Goal: Task Accomplishment & Management: Manage account settings

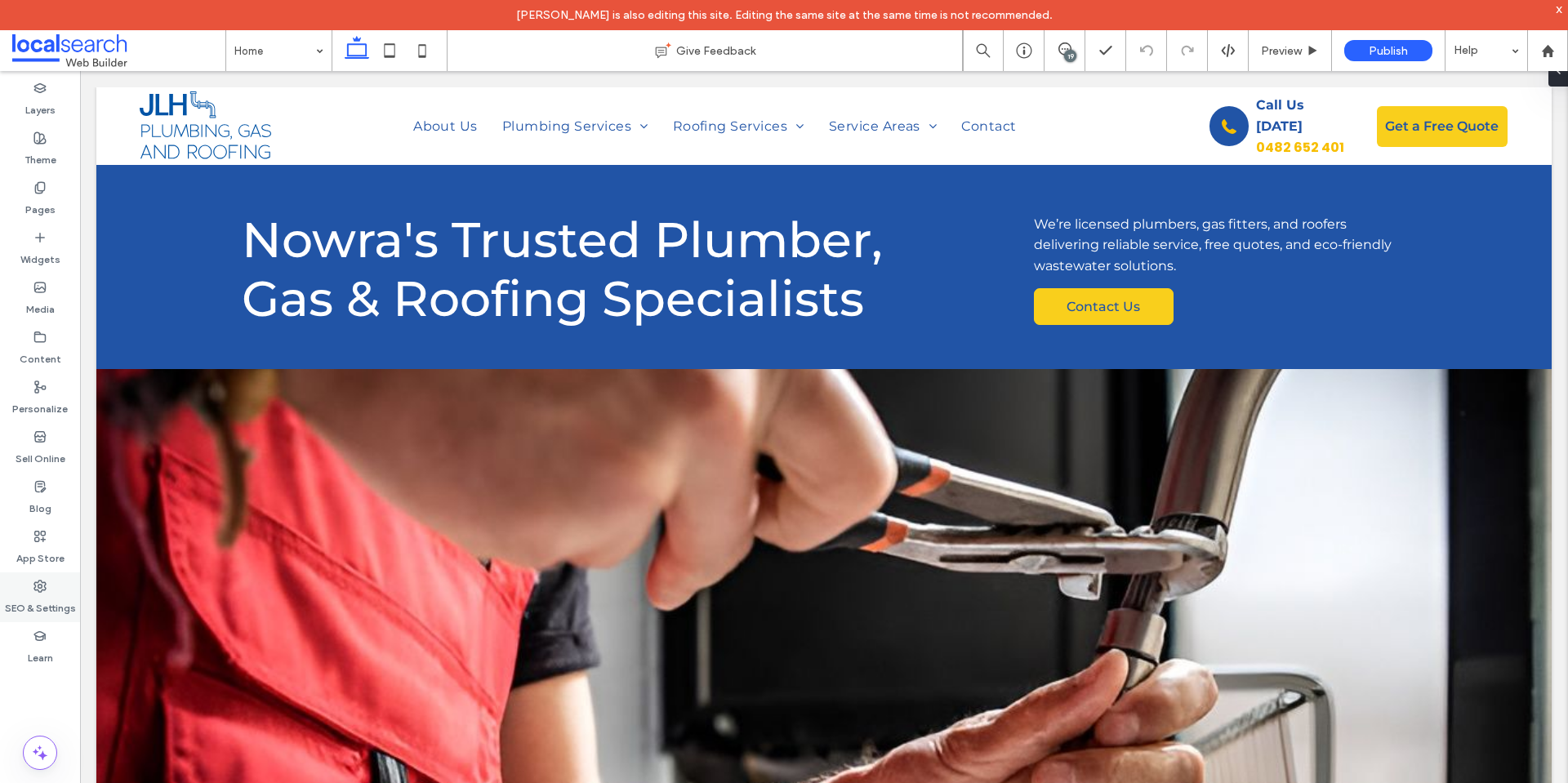
click at [41, 607] on label "SEO & Settings" at bounding box center [41, 604] width 71 height 23
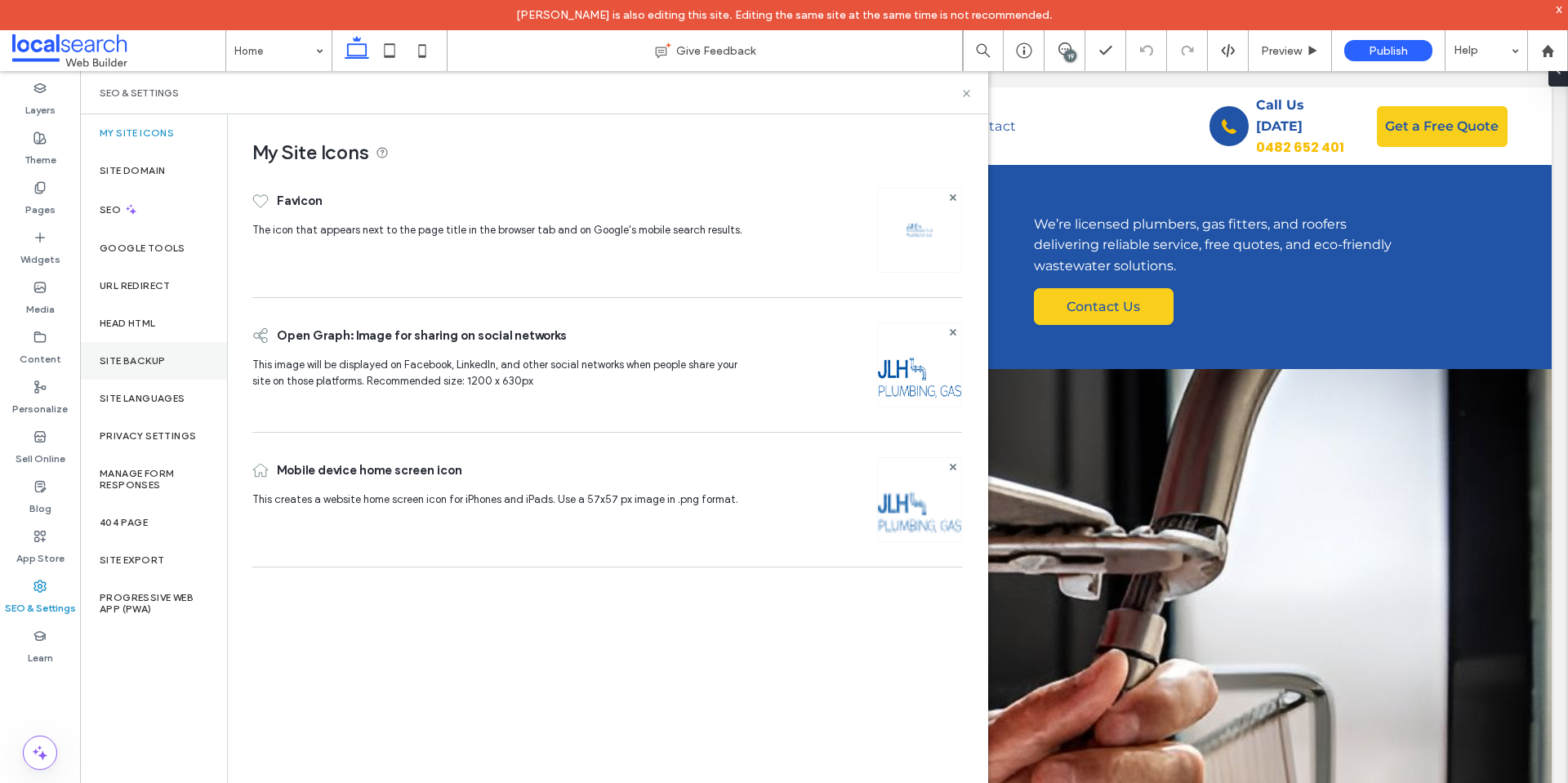
click at [177, 372] on div "Site Backup" at bounding box center [153, 360] width 147 height 37
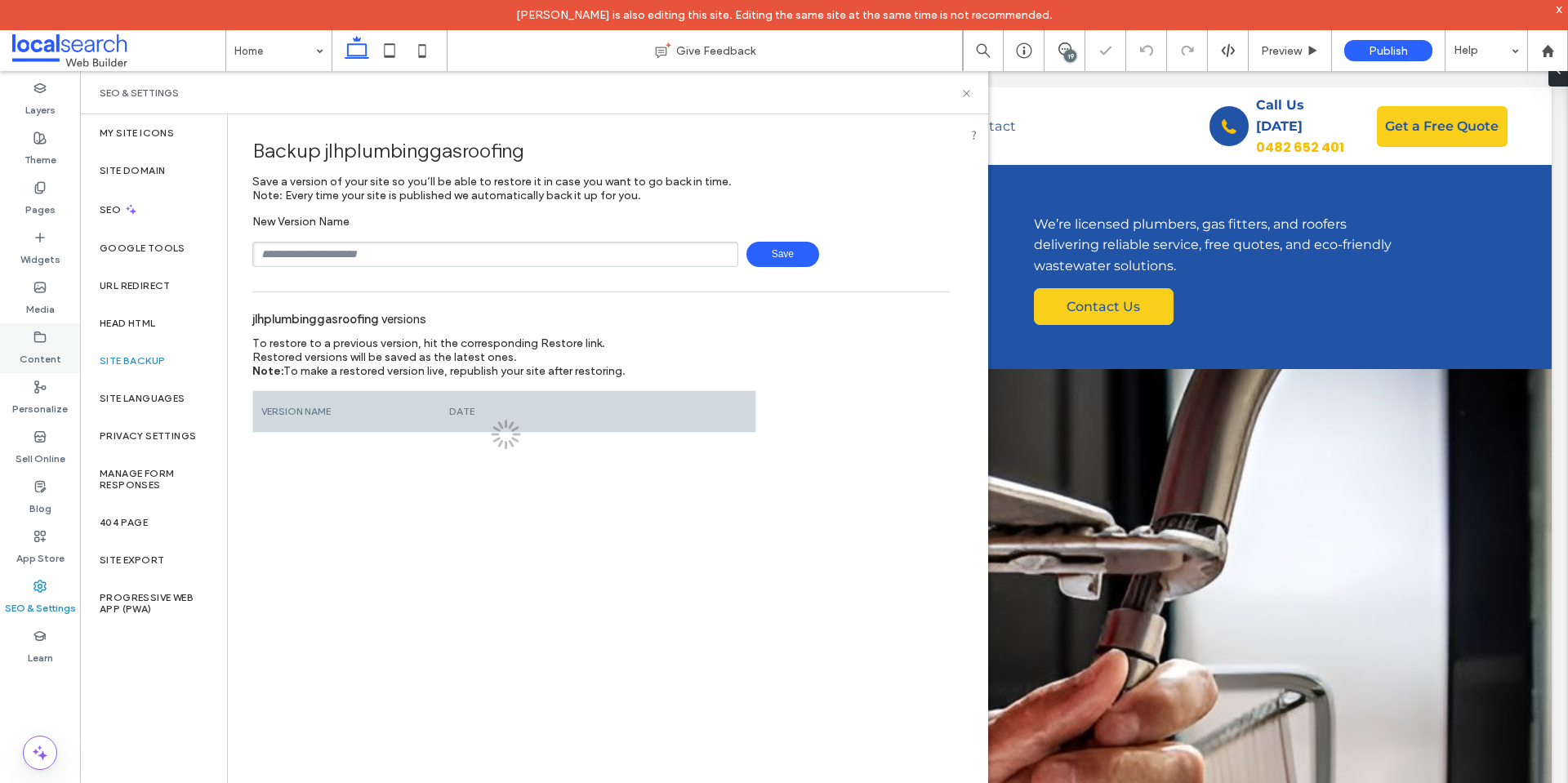
click at [47, 352] on label "Content" at bounding box center [41, 355] width 41 height 23
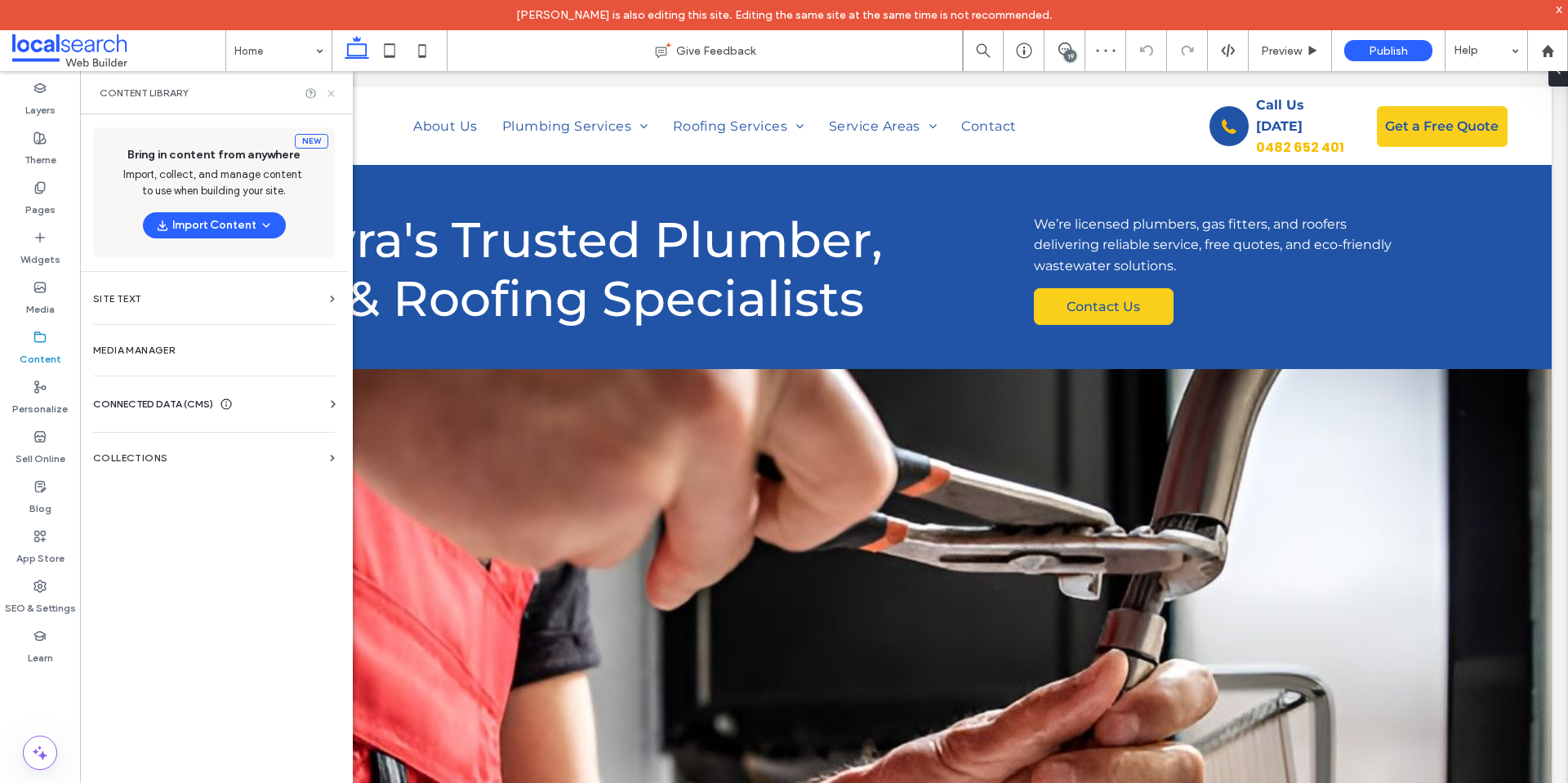
drag, startPoint x: 332, startPoint y: 94, endPoint x: 41, endPoint y: 33, distance: 297.3
click at [332, 94] on use at bounding box center [331, 93] width 7 height 7
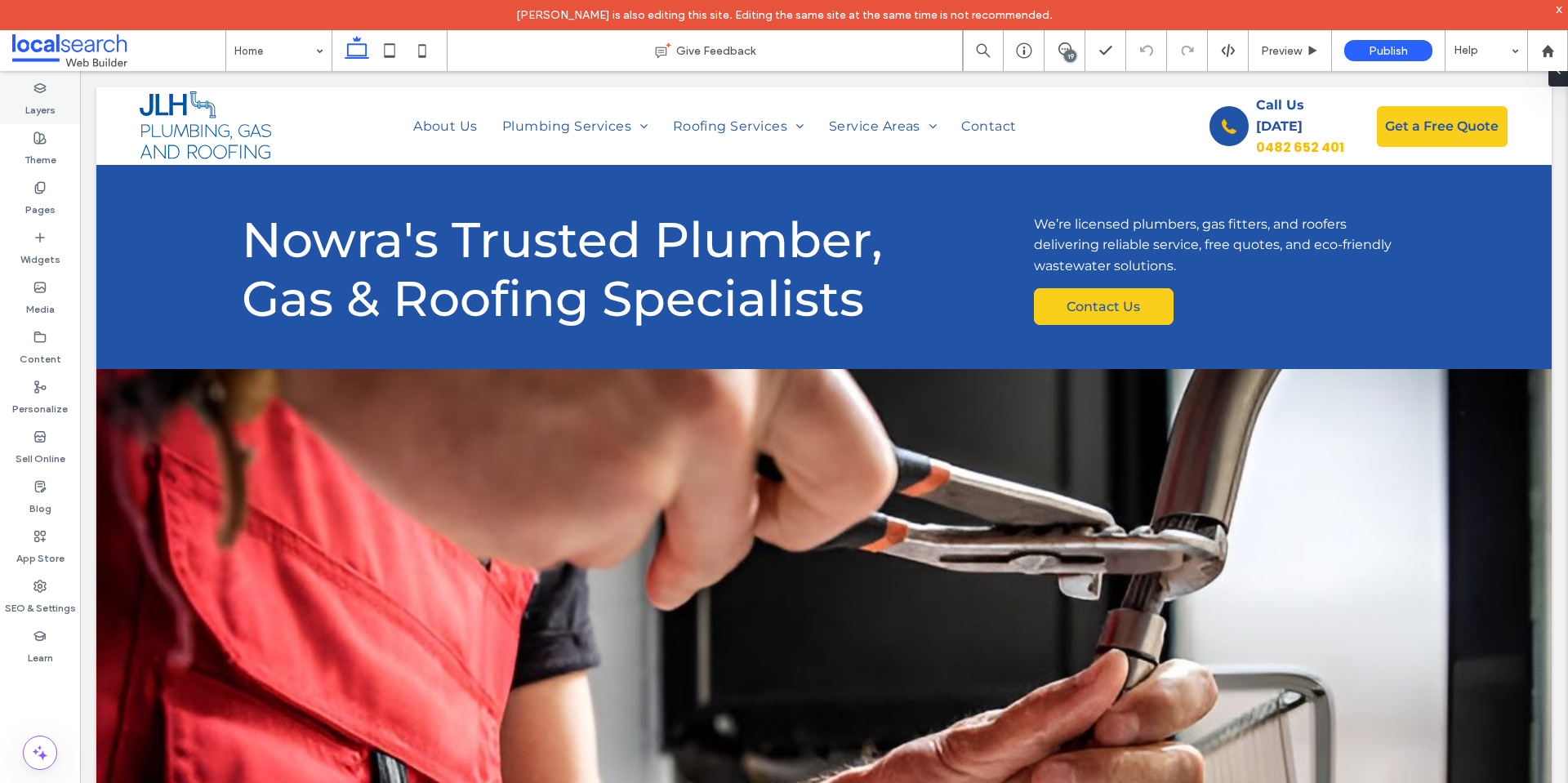
click at [17, 99] on div "Layers" at bounding box center [40, 99] width 80 height 50
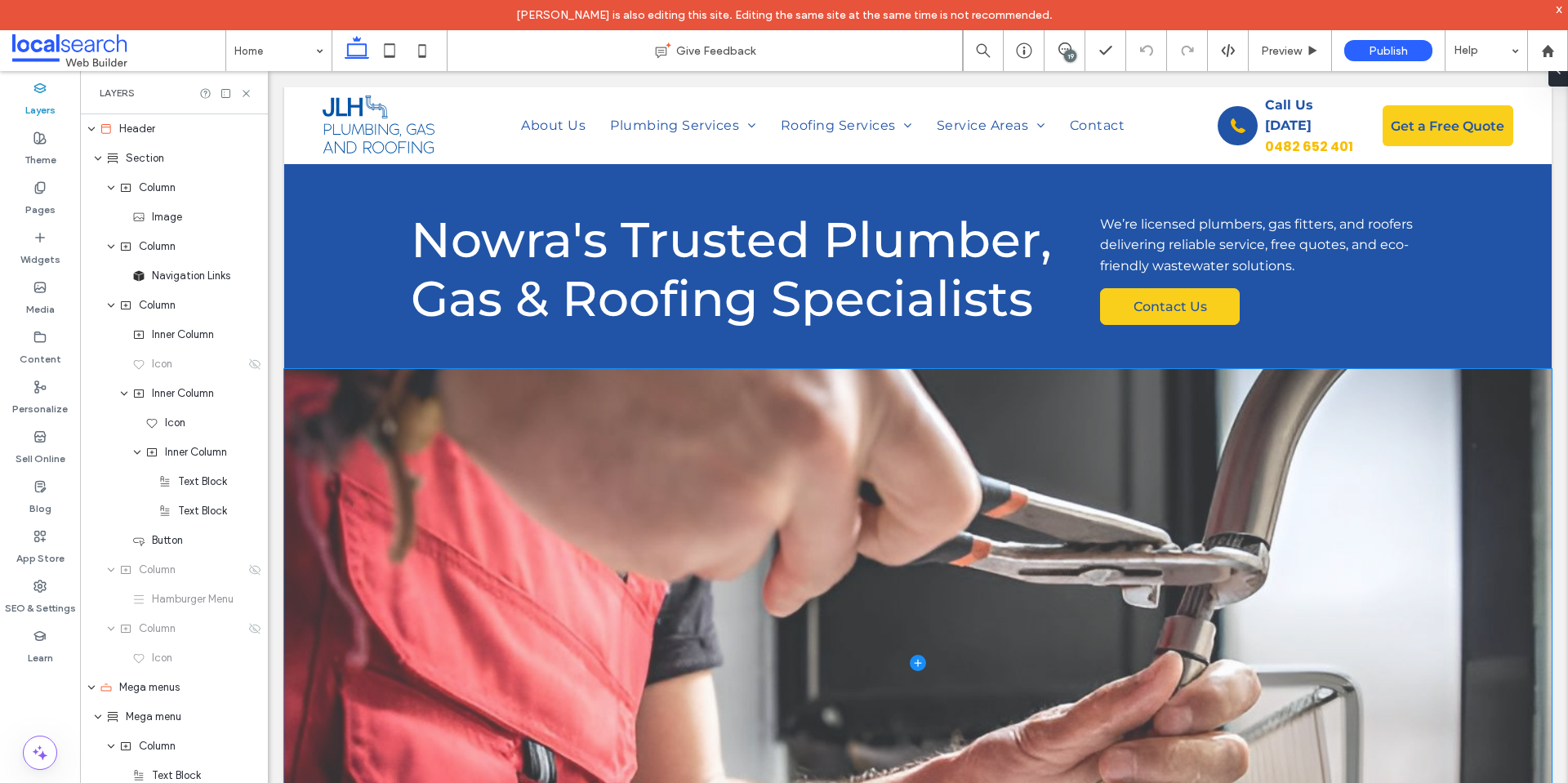
click at [554, 547] on span at bounding box center [917, 662] width 1267 height 587
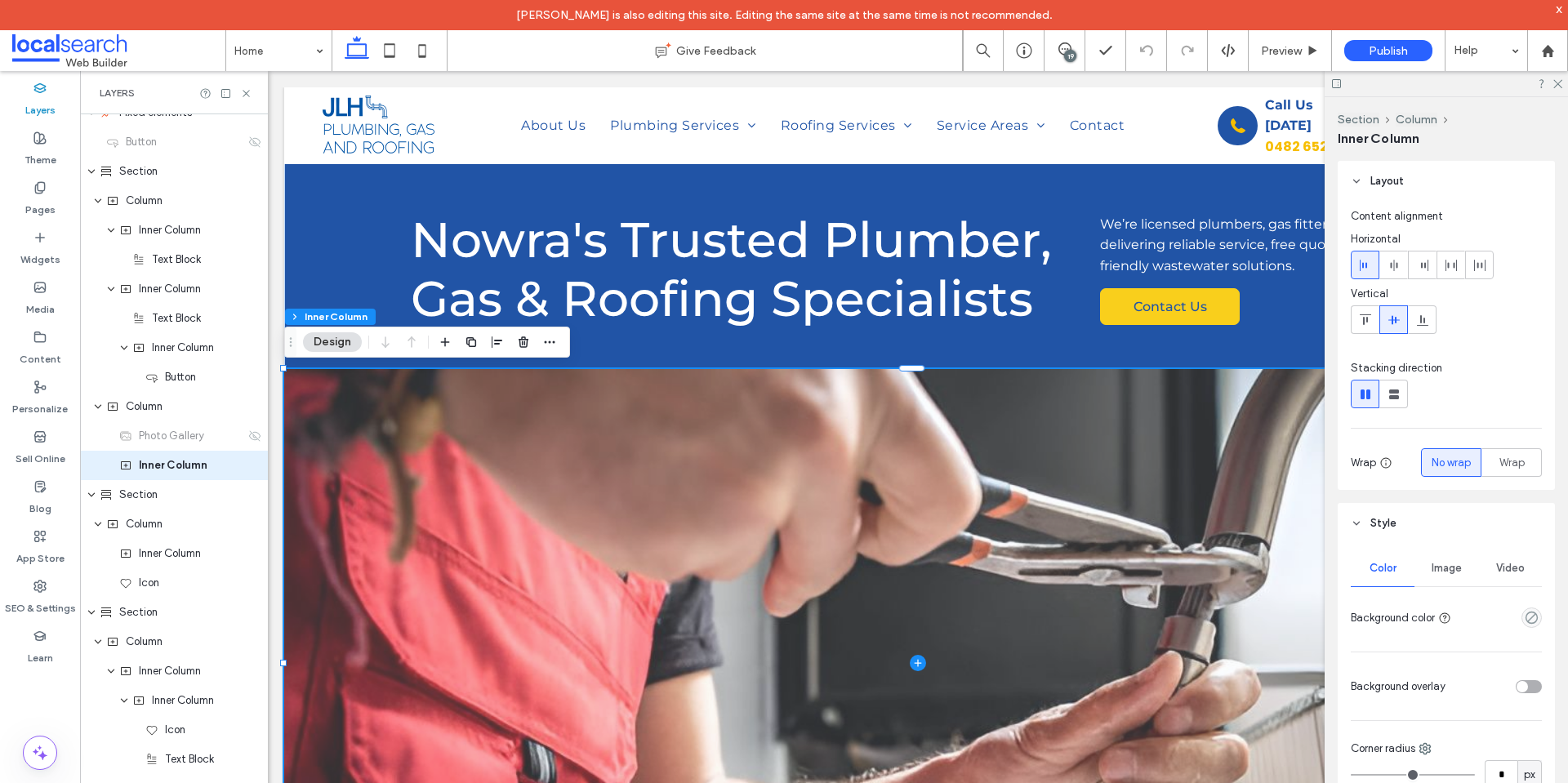
scroll to position [1076, 0]
